Goal: Check status: Check status

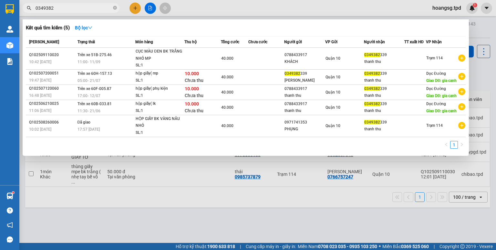
type input "0349382"
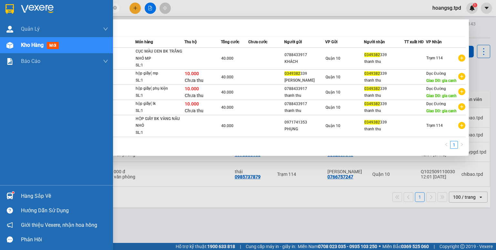
click at [23, 196] on div "Hàng sắp về" at bounding box center [64, 197] width 87 height 10
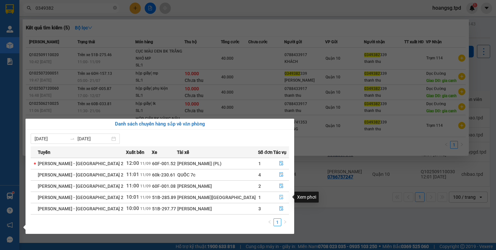
click at [279, 198] on icon "file-done" at bounding box center [281, 197] width 5 height 5
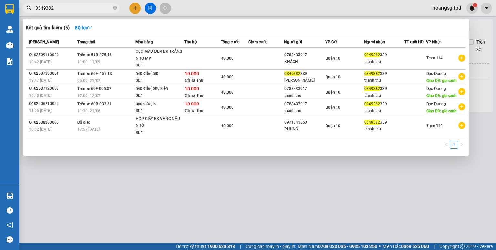
click at [153, 194] on div at bounding box center [248, 125] width 496 height 250
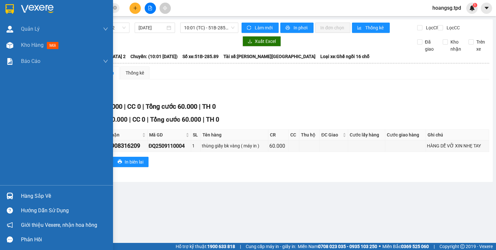
click at [45, 194] on div "Hàng sắp về" at bounding box center [64, 197] width 87 height 10
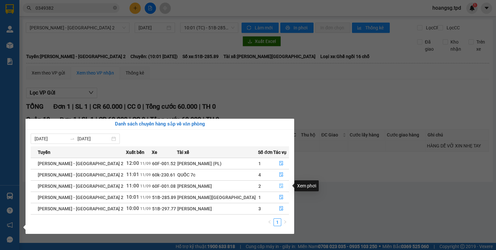
click at [279, 183] on button "button" at bounding box center [281, 186] width 15 height 10
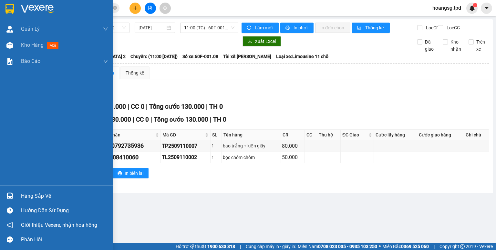
click at [19, 192] on div "Hàng sắp về" at bounding box center [56, 196] width 113 height 15
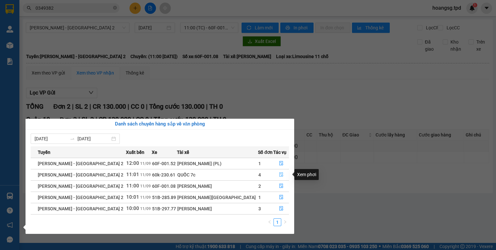
click at [275, 175] on button "button" at bounding box center [281, 175] width 15 height 10
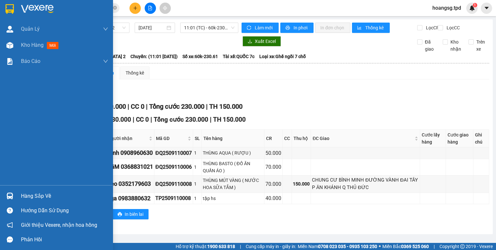
click at [19, 197] on div "Hàng sắp về" at bounding box center [56, 196] width 113 height 15
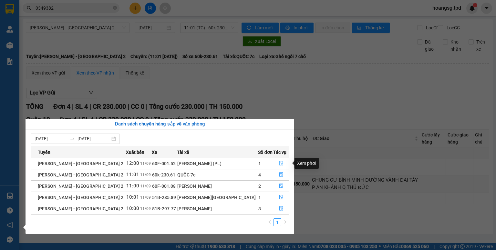
click at [280, 162] on button "button" at bounding box center [281, 164] width 15 height 10
